Goal: Task Accomplishment & Management: Manage account settings

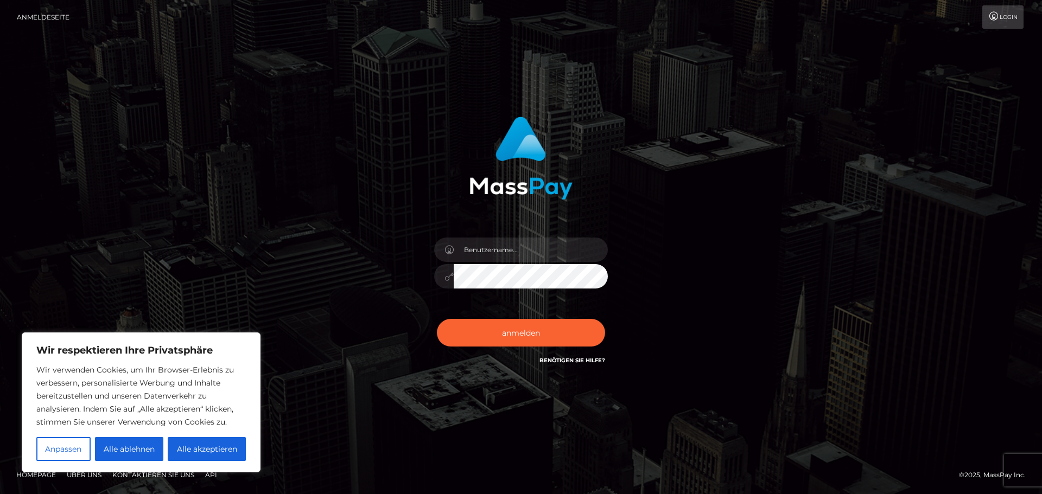
type input "[PERSON_NAME][EMAIL_ADDRESS][DOMAIN_NAME]"
click at [544, 341] on button "anmelden" at bounding box center [521, 332] width 168 height 27
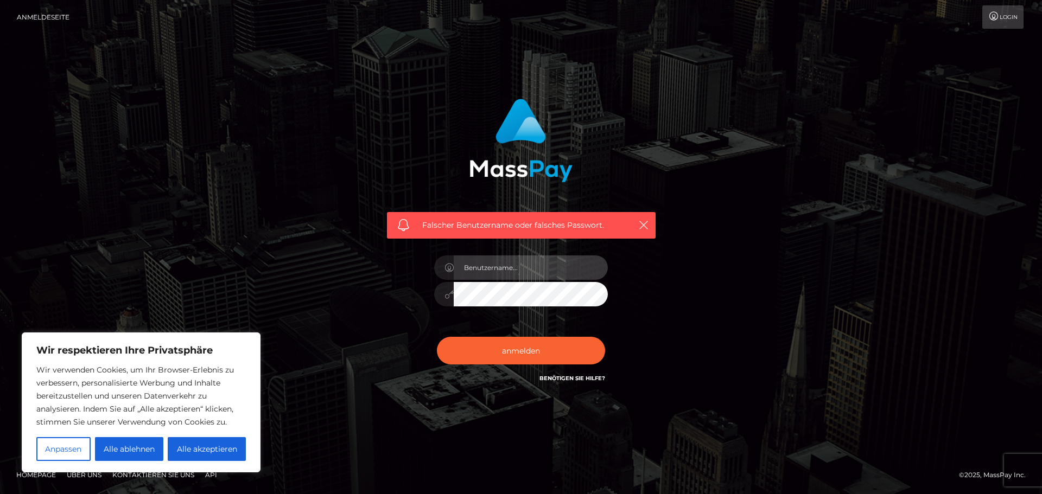
click at [507, 267] on input "text" at bounding box center [531, 268] width 154 height 24
type input "[PERSON_NAME][EMAIL_ADDRESS][PERSON_NAME][DOMAIN_NAME]"
click at [547, 274] on input "[PERSON_NAME][EMAIL_ADDRESS][PERSON_NAME][DOMAIN_NAME]" at bounding box center [531, 268] width 154 height 24
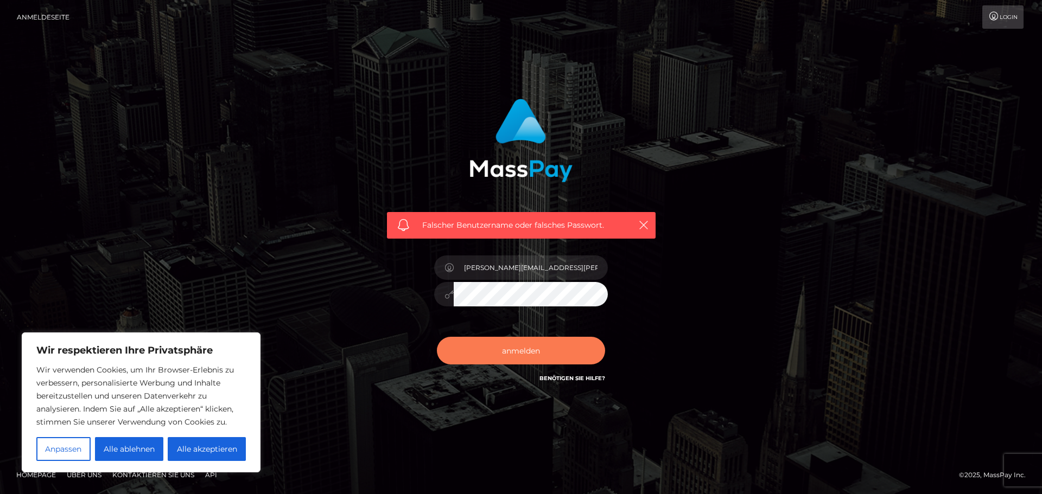
click at [543, 346] on button "anmelden" at bounding box center [521, 350] width 168 height 27
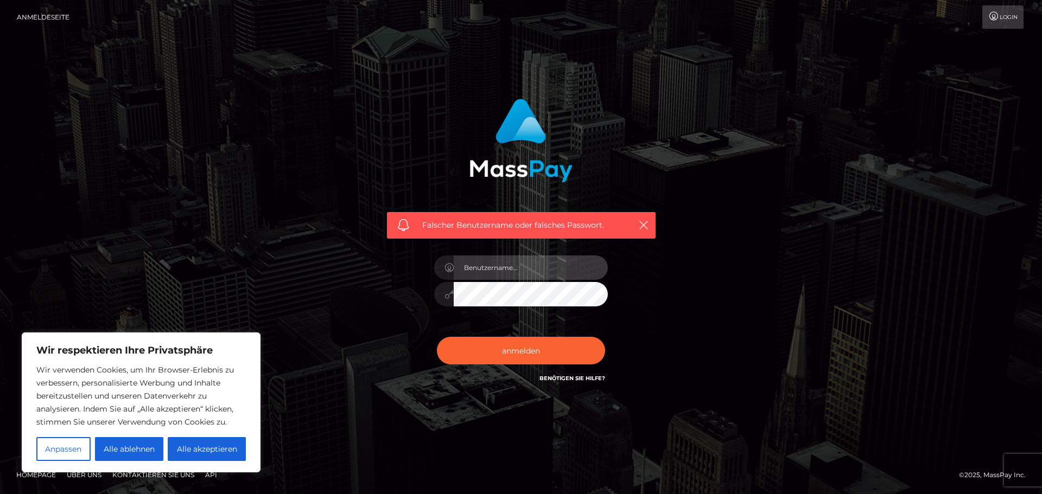
click at [528, 265] on input "text" at bounding box center [531, 268] width 154 height 24
type input "[PERSON_NAME][EMAIL_ADDRESS][DOMAIN_NAME]"
click at [395, 290] on div "Falscher Benutzername oder falsches Passwort. markus@eisner.st" at bounding box center [521, 242] width 285 height 302
click at [754, 261] on div "Falscher Benutzername oder falsches Passwort. markus@eisner.st" at bounding box center [521, 247] width 618 height 312
drag, startPoint x: 547, startPoint y: 276, endPoint x: 559, endPoint y: 271, distance: 12.9
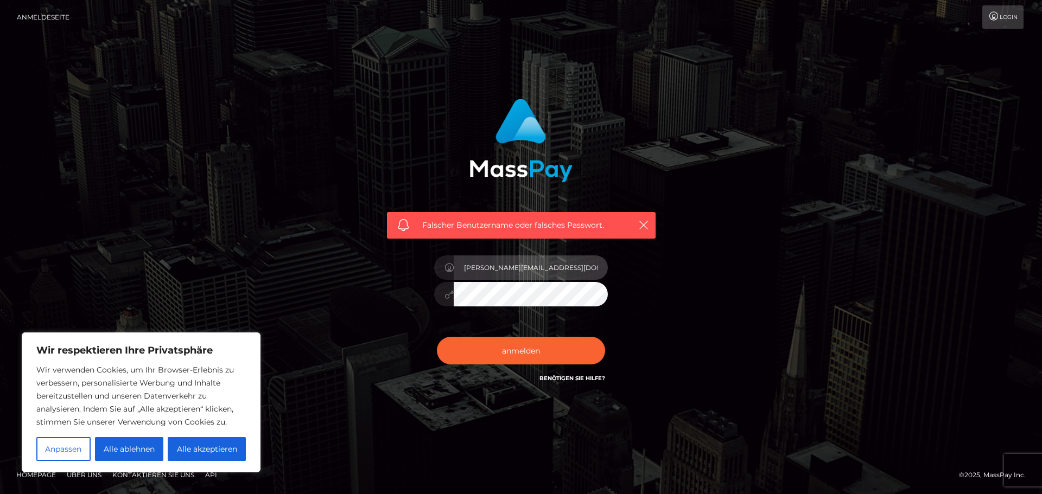
click at [548, 276] on input "[PERSON_NAME][EMAIL_ADDRESS][PERSON_NAME][DOMAIN_NAME]" at bounding box center [531, 268] width 154 height 24
drag, startPoint x: 566, startPoint y: 267, endPoint x: 239, endPoint y: 273, distance: 327.2
click at [239, 273] on div "Falscher Benutzername oder falsches Passwort. markus@eisner.st" at bounding box center [521, 247] width 618 height 312
type input "vmlpem1"
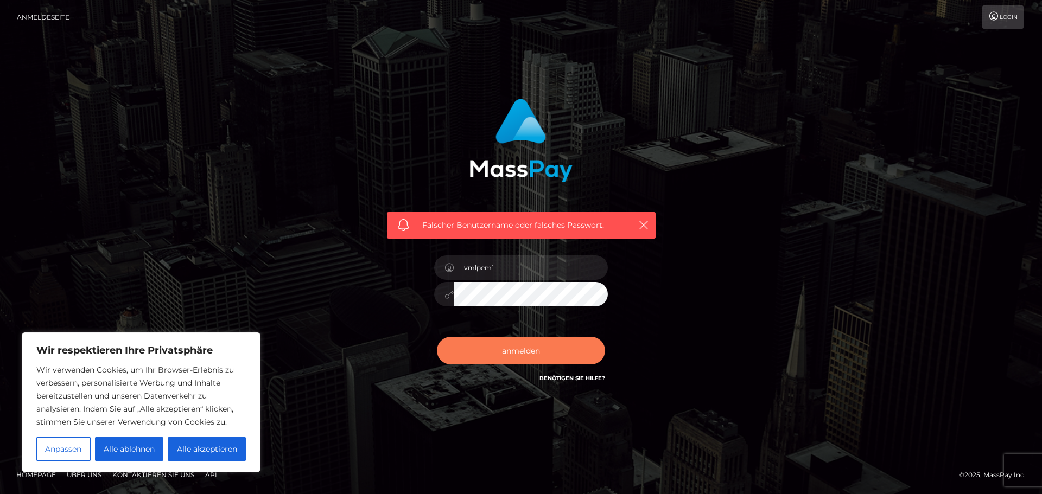
click at [521, 349] on font "anmelden" at bounding box center [521, 351] width 38 height 10
